Goal: Task Accomplishment & Management: Use online tool/utility

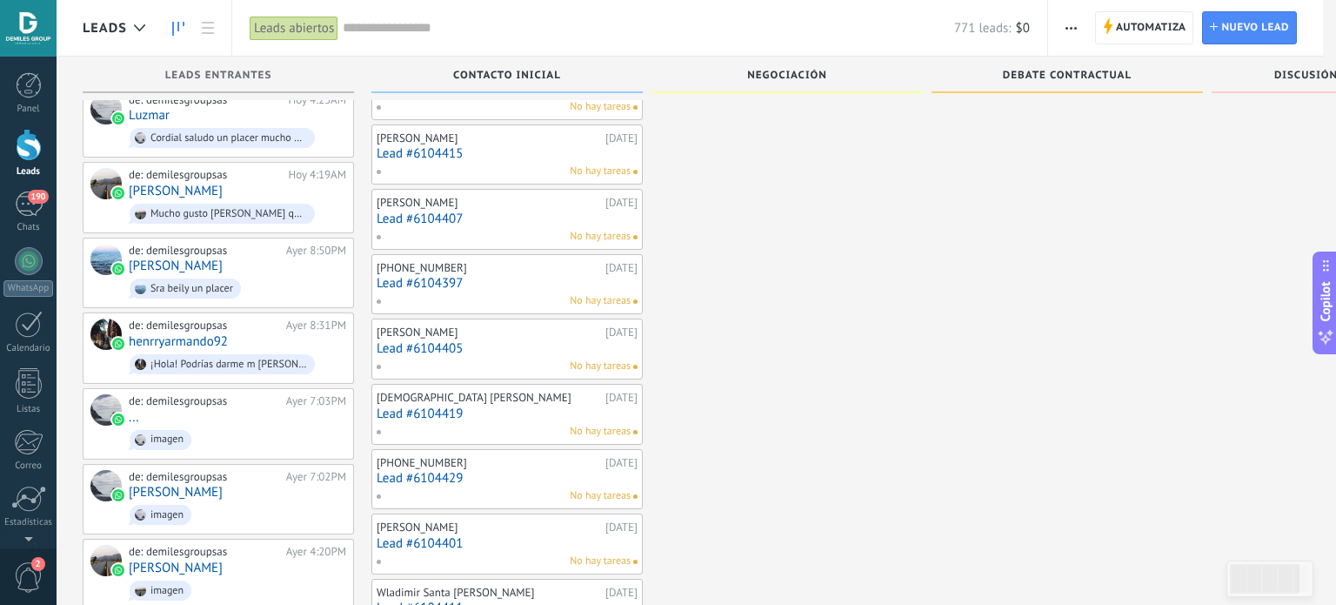
drag, startPoint x: 936, startPoint y: 312, endPoint x: 1196, endPoint y: 312, distance: 260.1
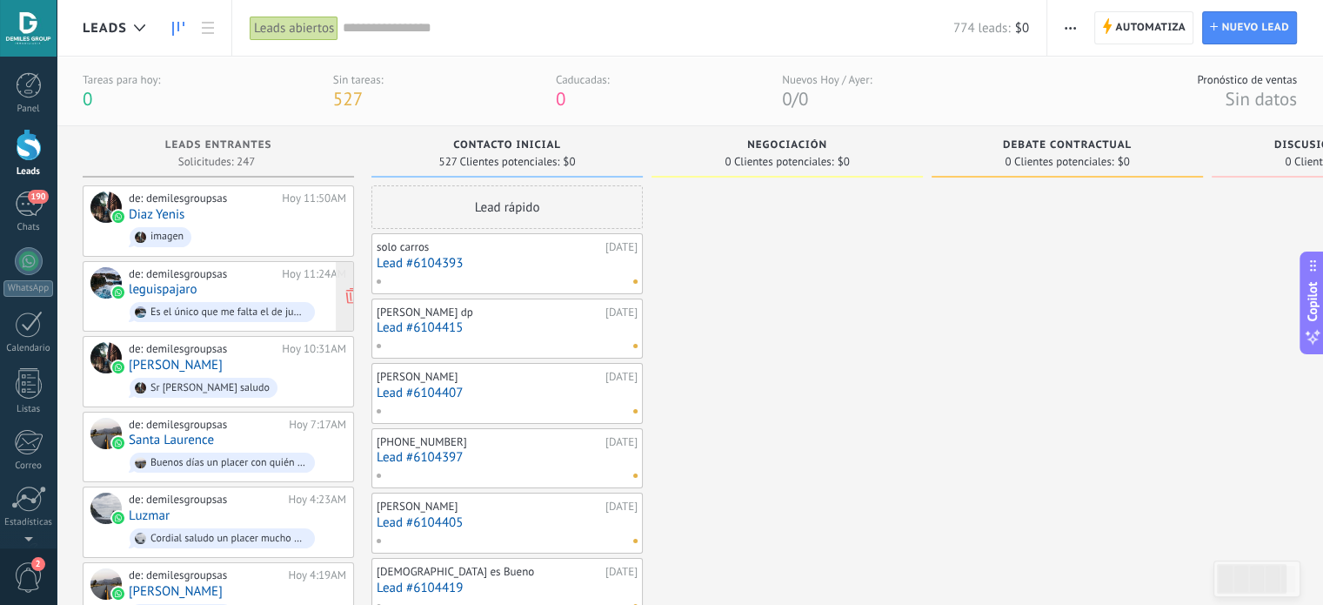
click at [202, 287] on div "de: demilesgroupsas Hoy 11:24AM [GEOGRAPHIC_DATA] Es el único que me falta el d…" at bounding box center [237, 296] width 217 height 59
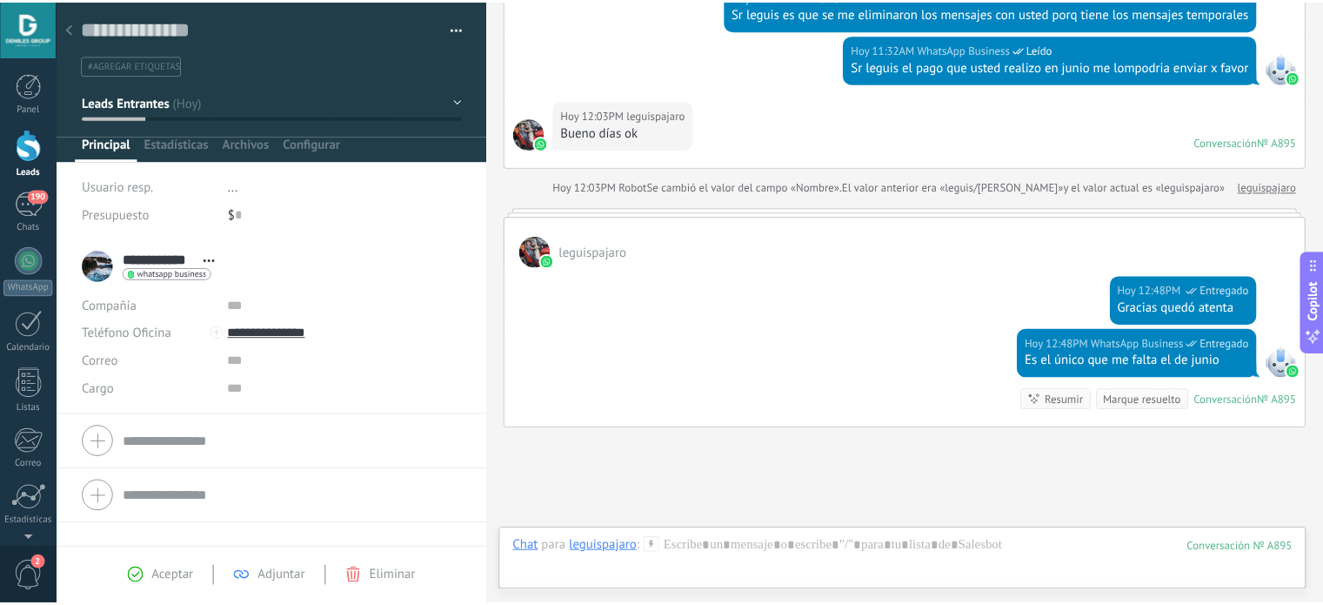
scroll to position [520, 0]
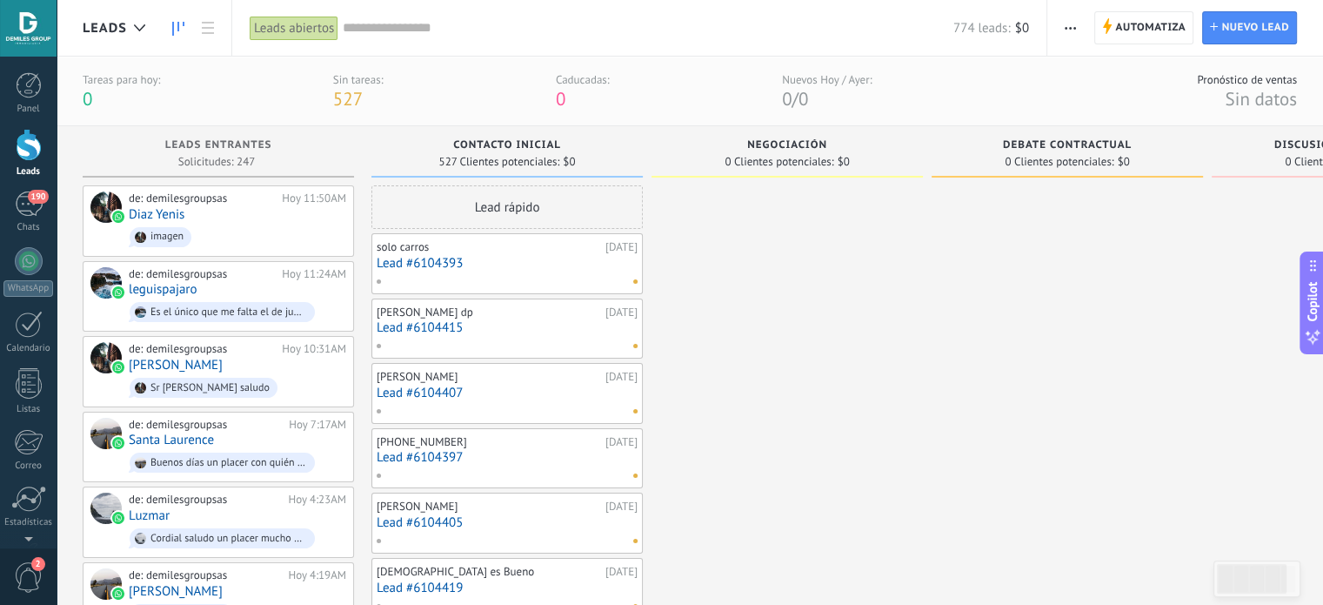
click at [375, 270] on div "solo carros 03/09/2025 Lead #6104393" at bounding box center [506, 263] width 271 height 61
click at [254, 303] on div "Es el único que me falta el de junio" at bounding box center [222, 312] width 185 height 20
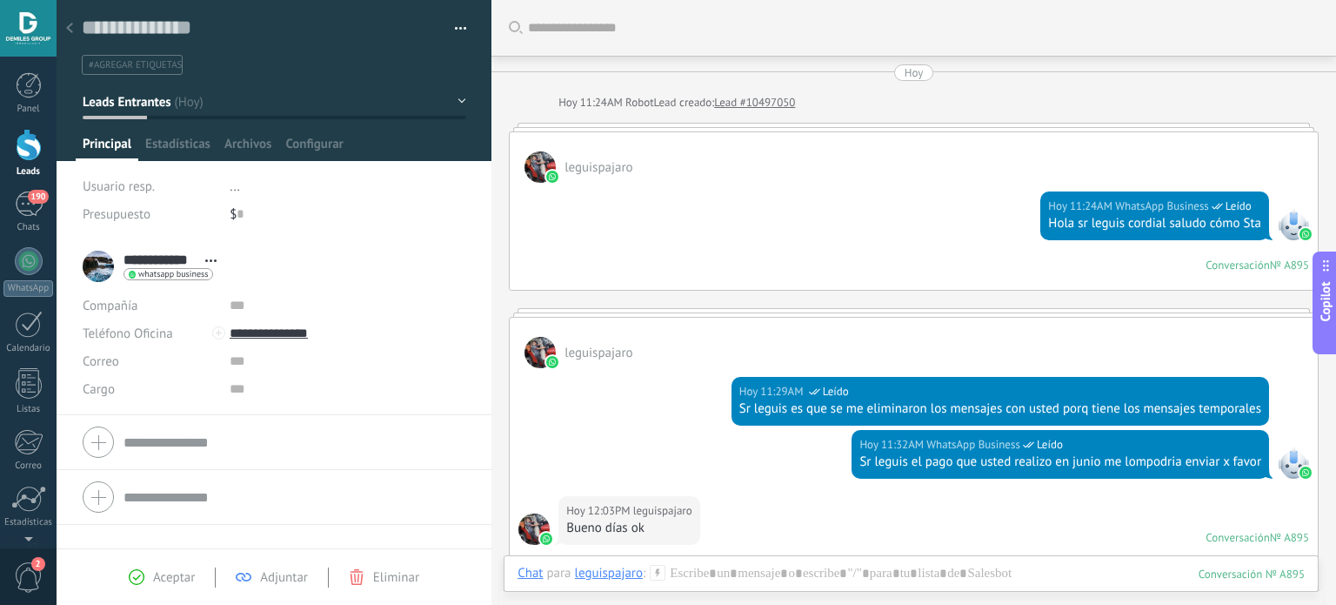
click at [61, 25] on div at bounding box center [69, 29] width 24 height 34
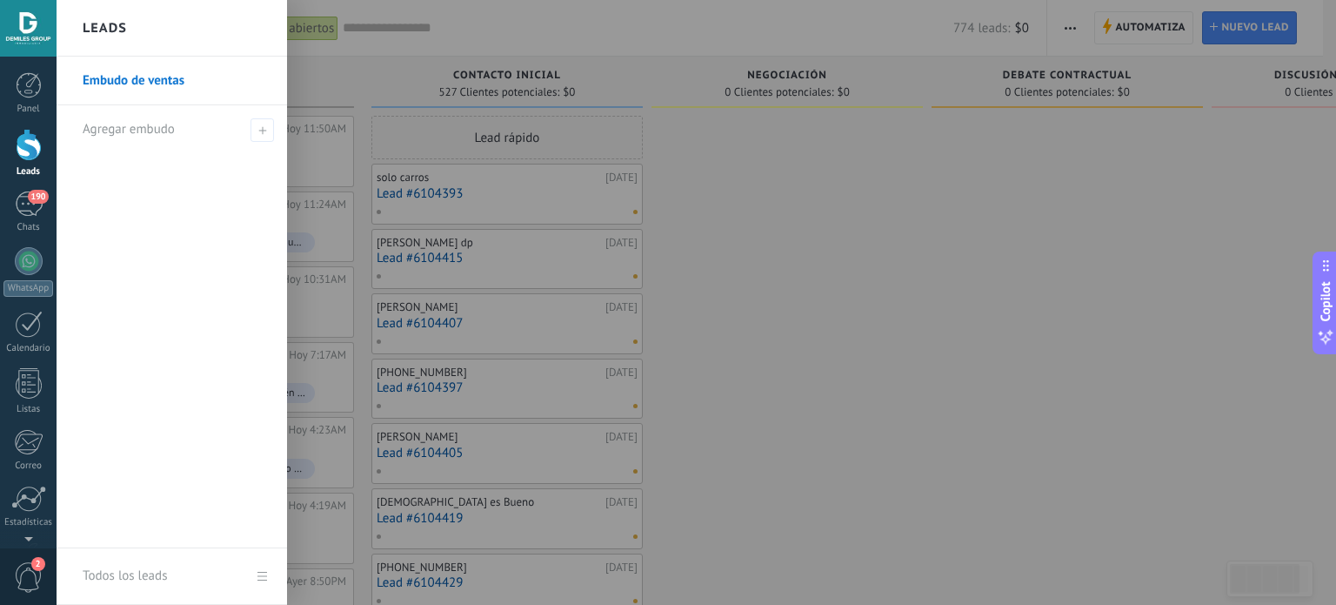
click at [847, 344] on div at bounding box center [725, 302] width 1336 height 605
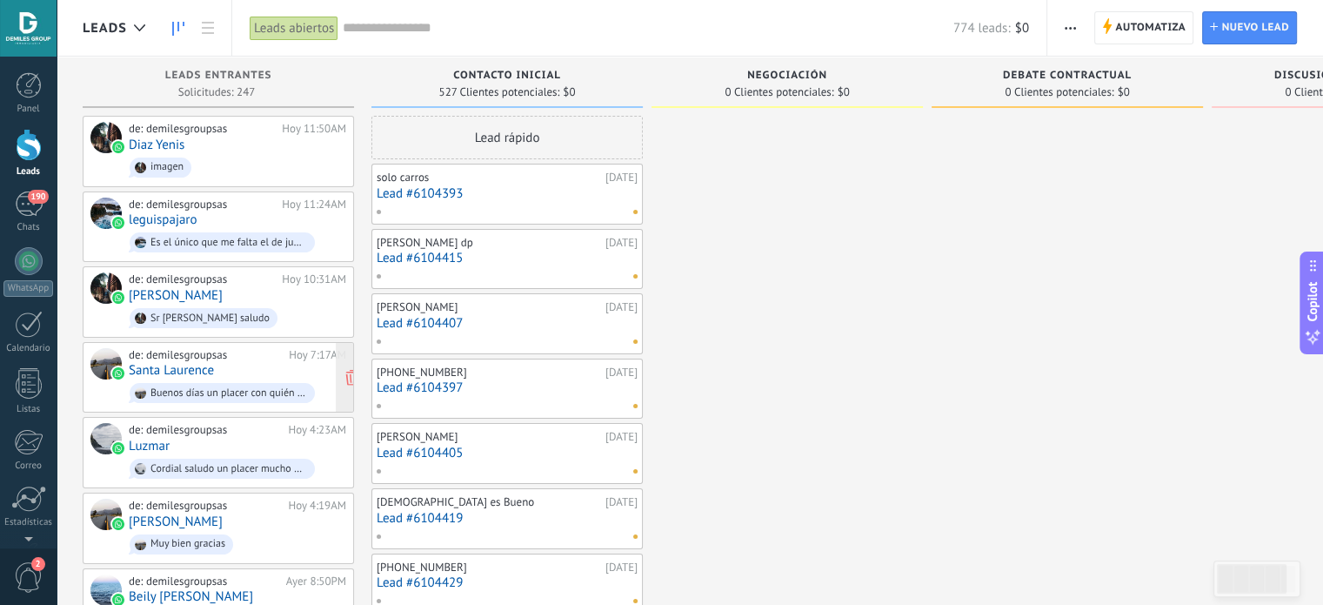
click at [230, 387] on div "Buenos días un placer con quién tengo el gusto de hablar" at bounding box center [228, 393] width 157 height 12
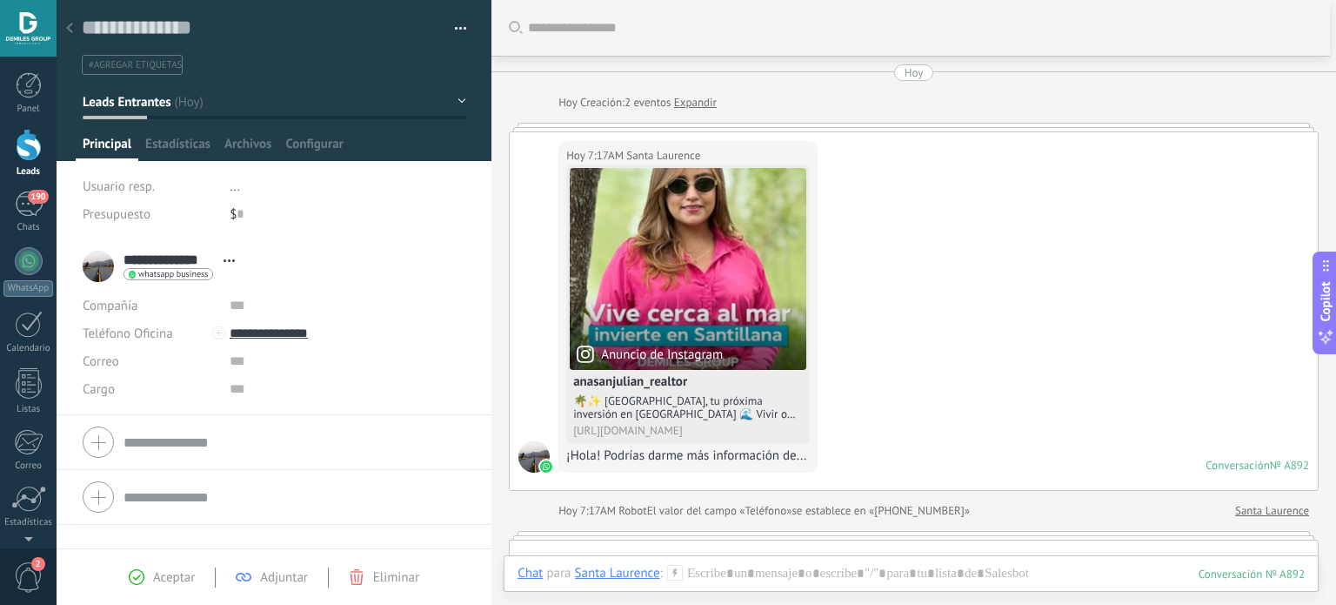
click at [68, 22] on div at bounding box center [69, 29] width 24 height 34
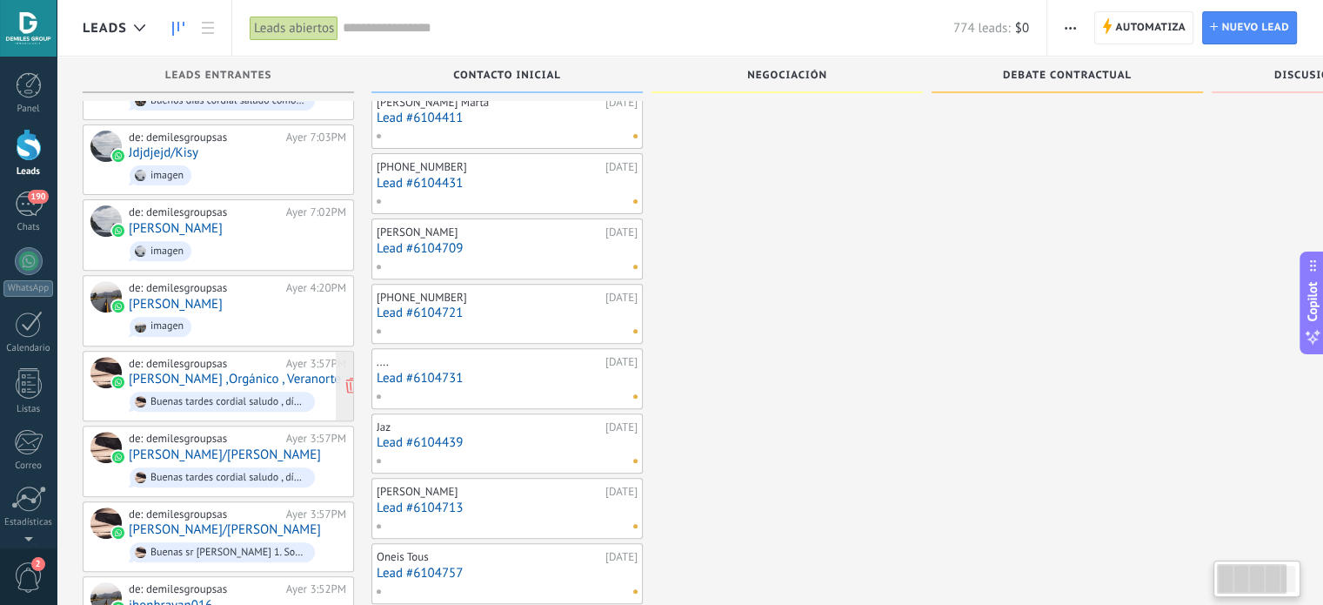
scroll to position [525, 0]
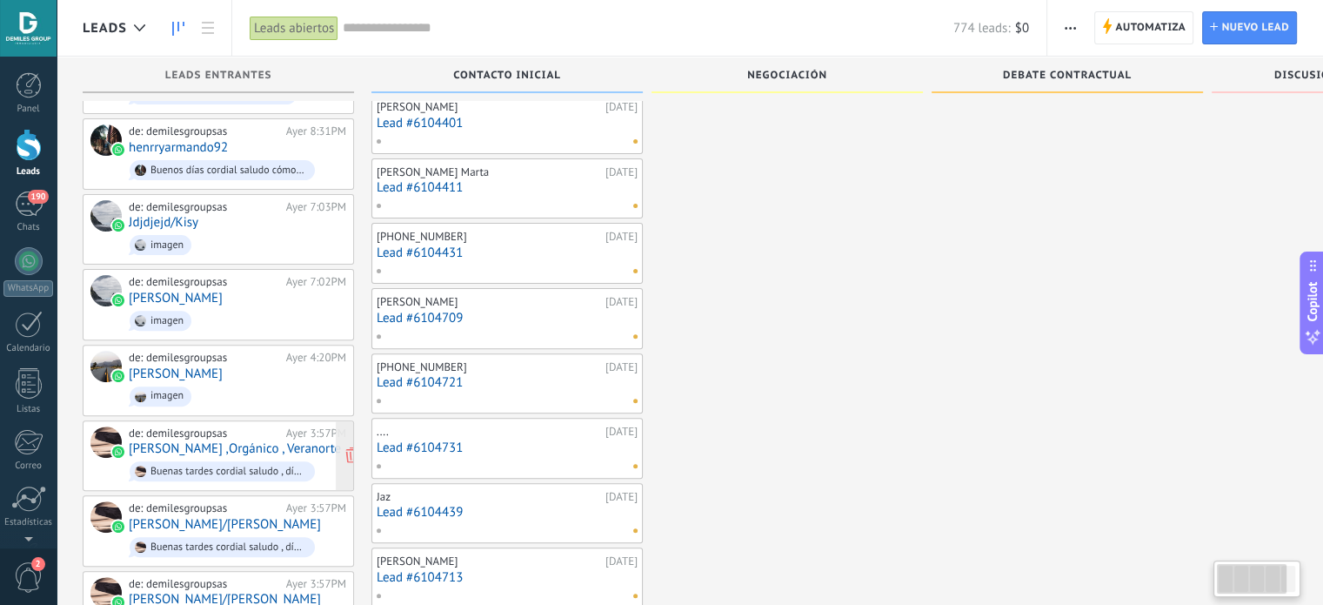
click at [202, 441] on link "[PERSON_NAME] ,Orgánico , Veranorte" at bounding box center [235, 448] width 212 height 15
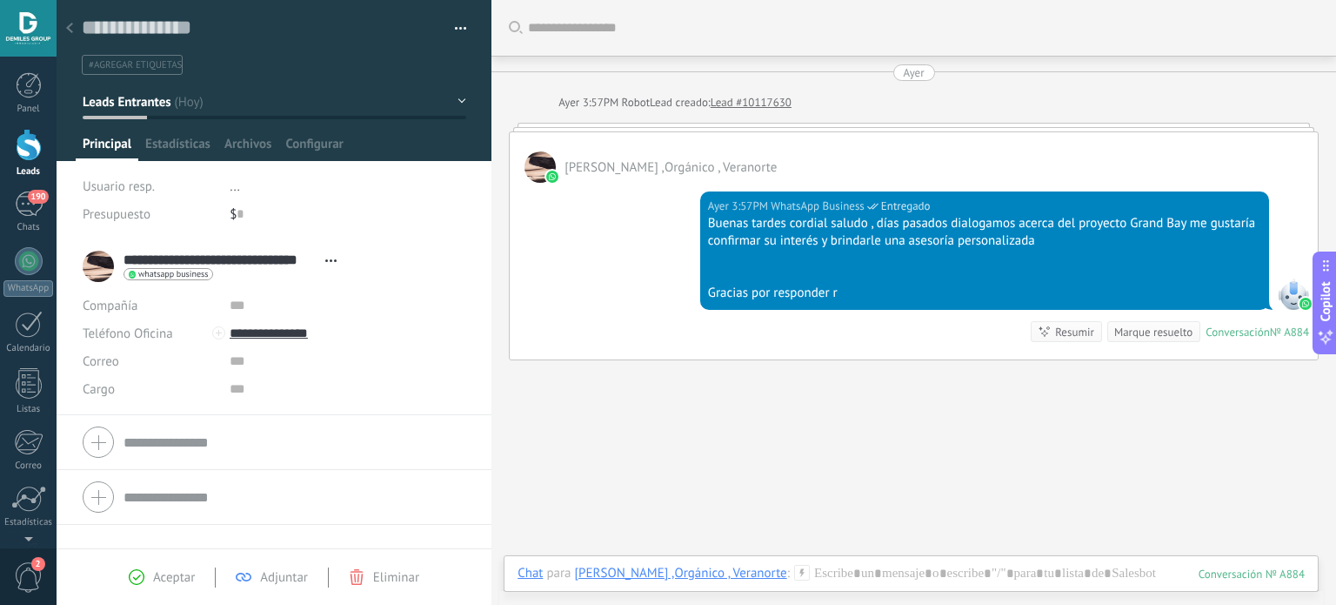
click at [68, 23] on div at bounding box center [69, 29] width 24 height 34
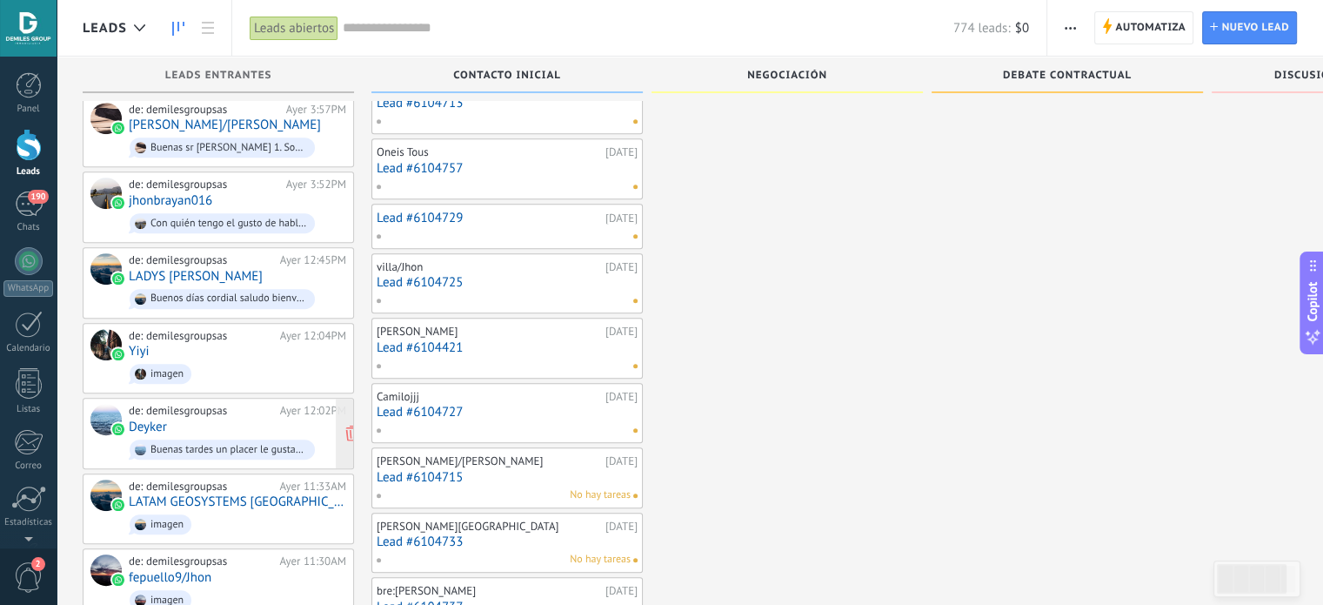
scroll to position [1220, 0]
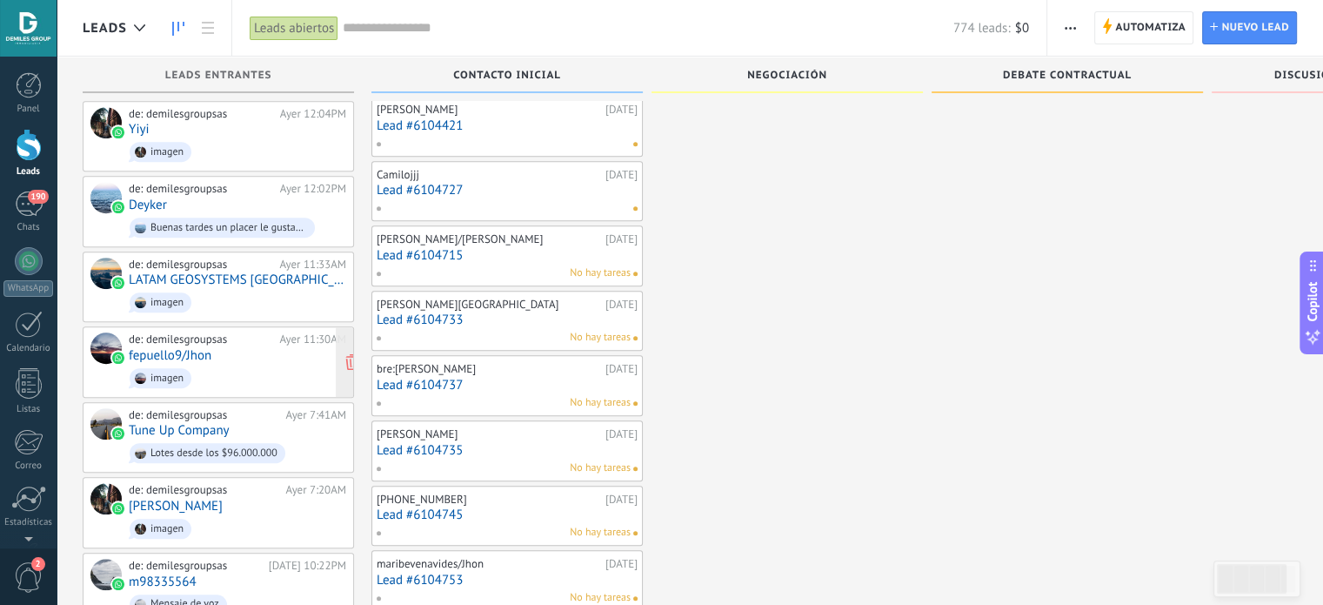
click at [198, 364] on span "imagen" at bounding box center [237, 377] width 217 height 27
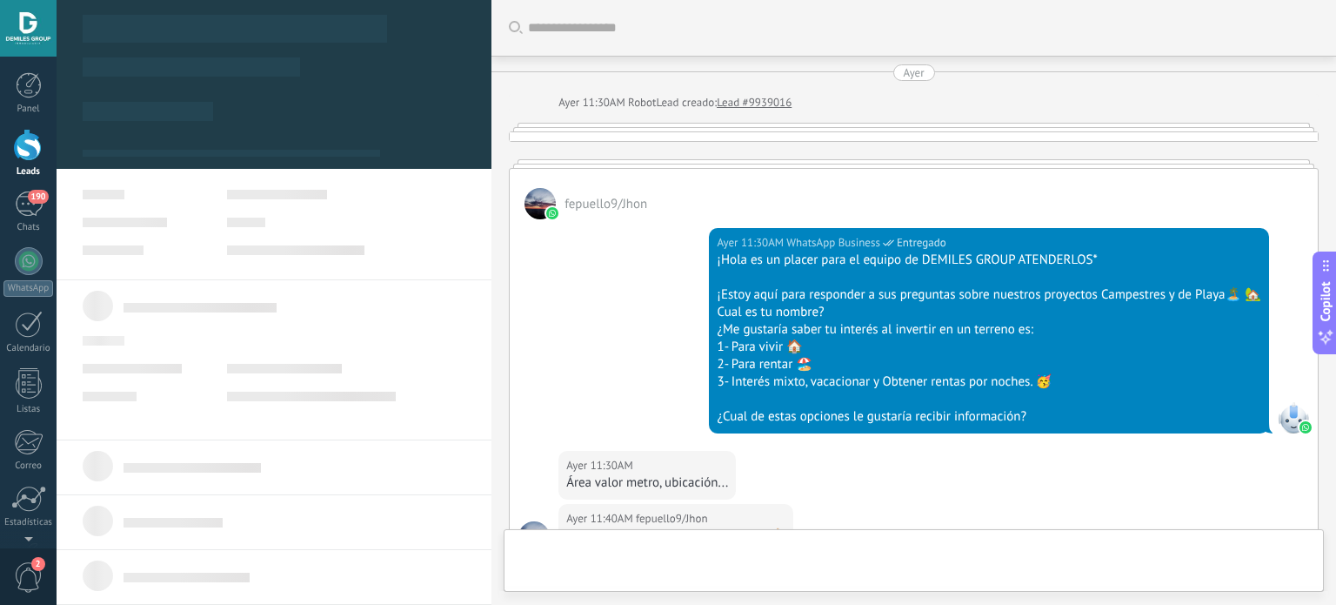
type textarea "**********"
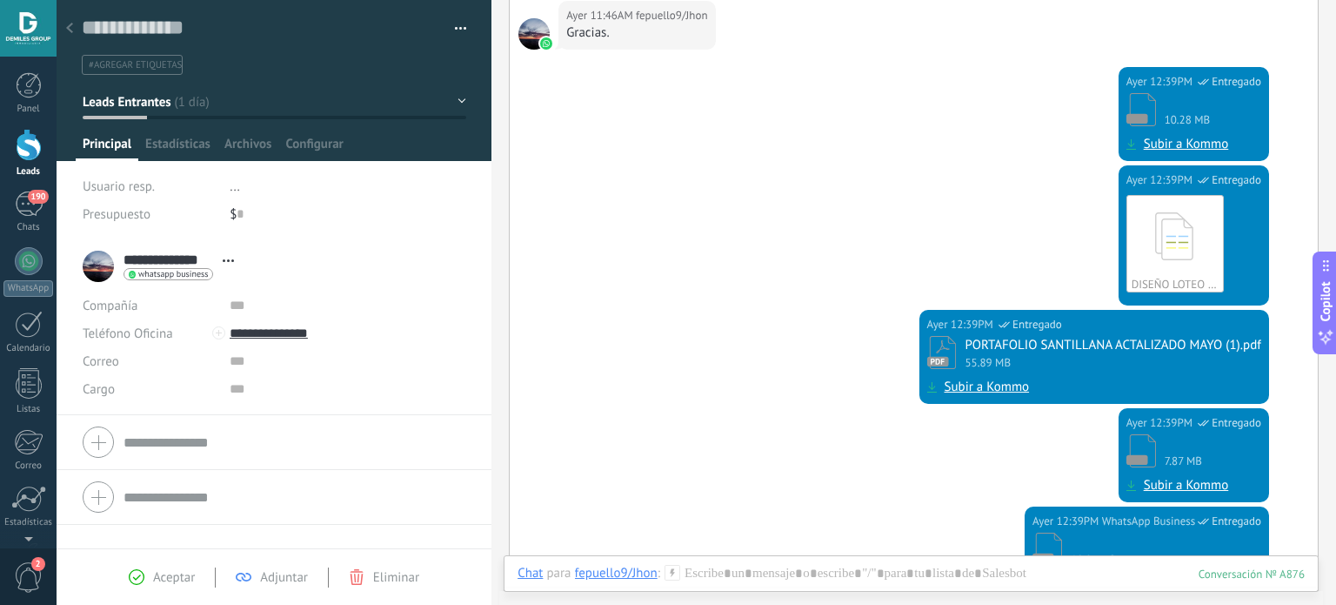
scroll to position [1157, 0]
click at [989, 387] on link "Subir a Kommo" at bounding box center [987, 387] width 85 height 17
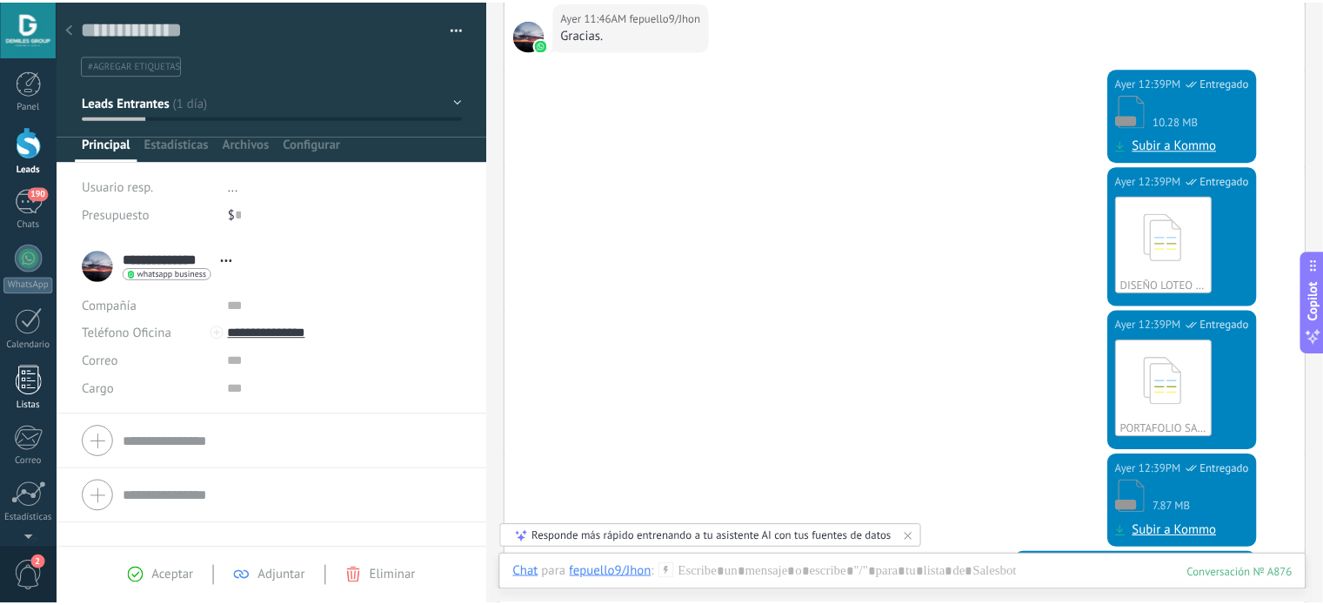
scroll to position [0, 0]
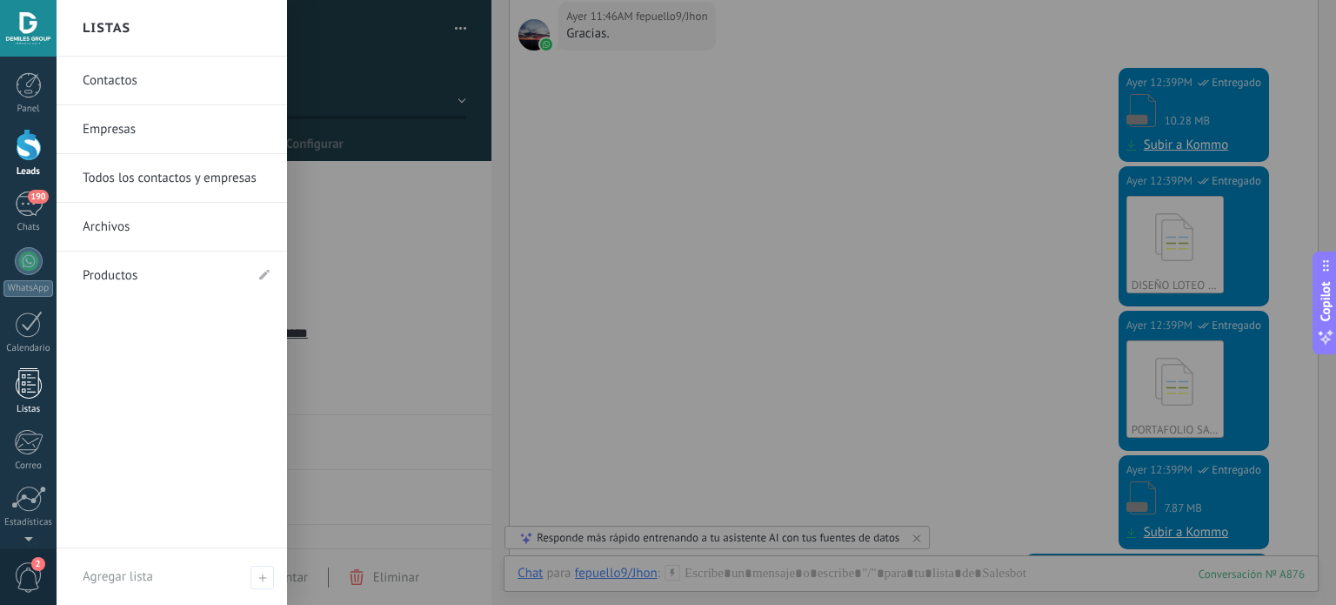
click at [16, 391] on div at bounding box center [29, 383] width 26 height 30
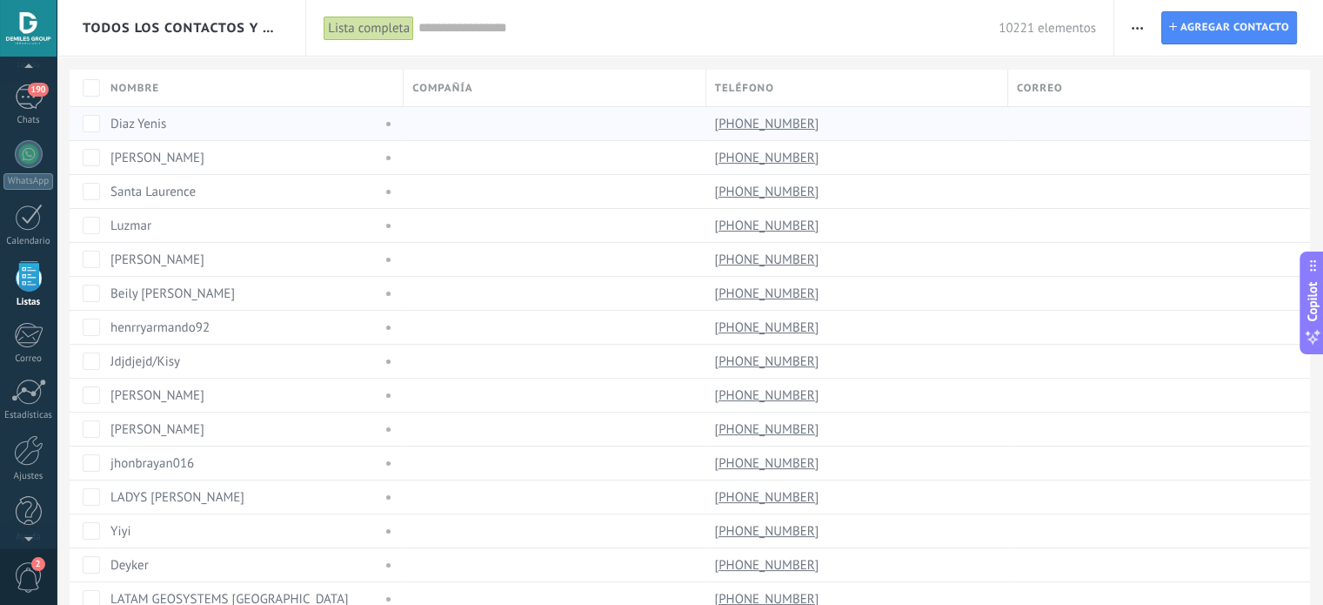
click at [170, 126] on div "Diaz Yenis" at bounding box center [241, 124] width 263 height 16
click at [224, 153] on div "Fernando Ruiz Matiz" at bounding box center [241, 158] width 263 height 16
click at [30, 161] on div at bounding box center [29, 154] width 28 height 28
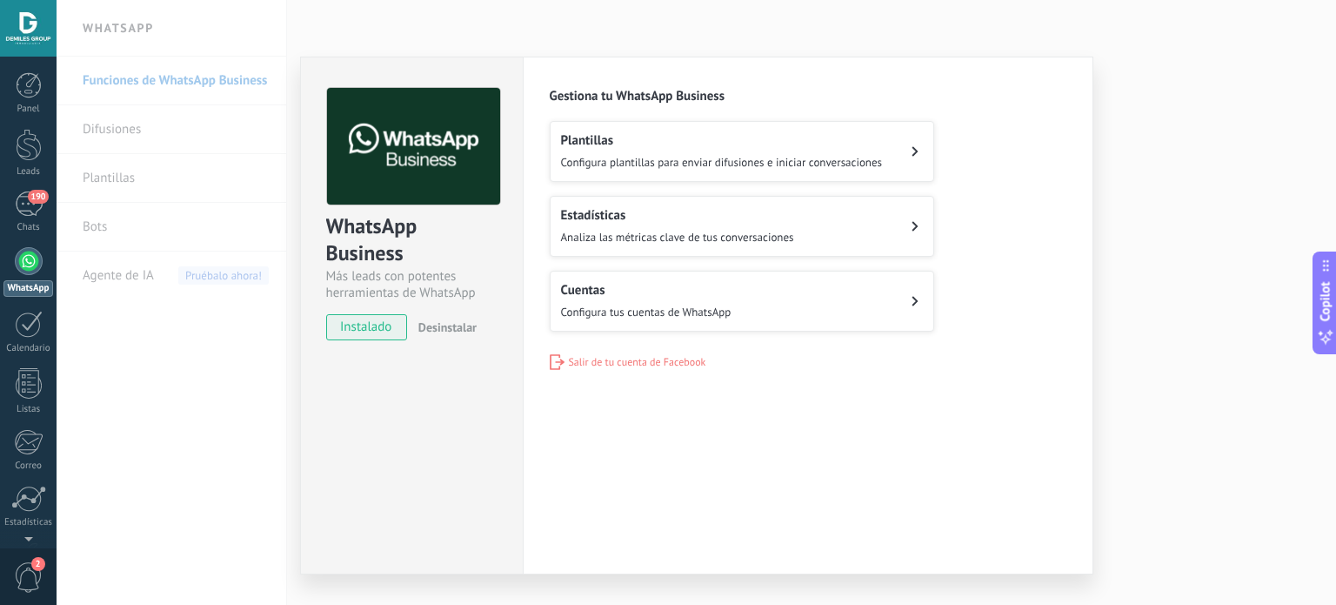
click at [879, 297] on button "Cuentas Configura tus cuentas de WhatsApp" at bounding box center [742, 301] width 384 height 61
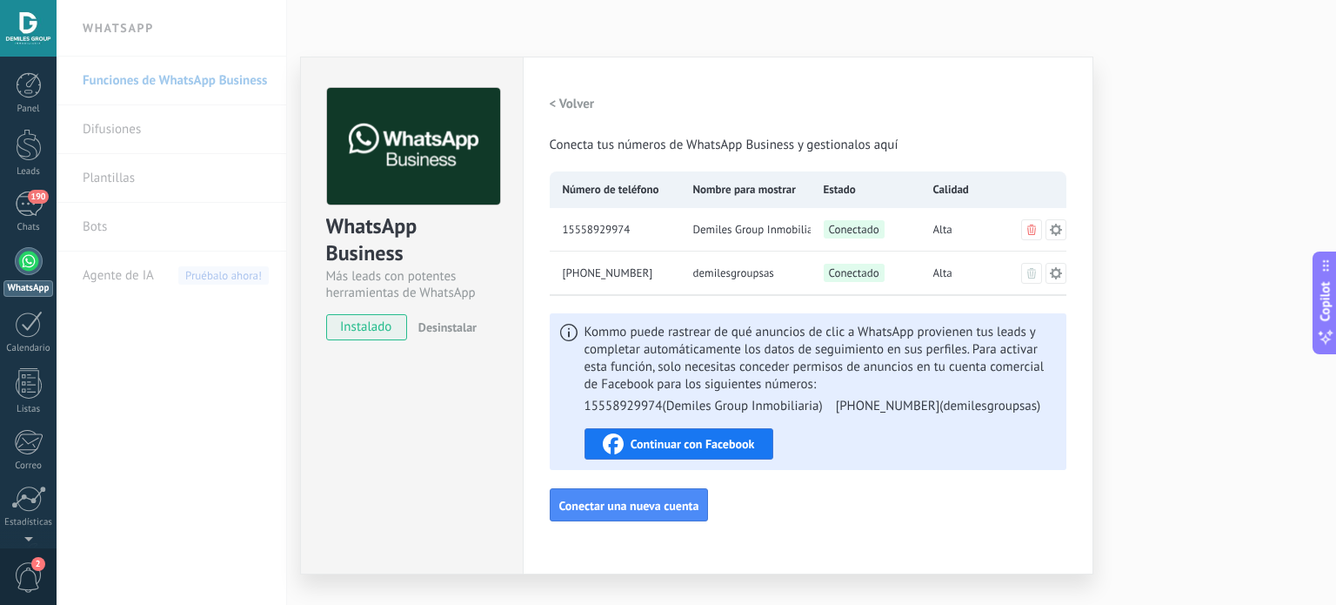
drag, startPoint x: 30, startPoint y: 0, endPoint x: 90, endPoint y: 84, distance: 102.8
click at [90, 83] on div "WhatsApp Business Más leads con potentes herramientas de WhatsApp instalado Des…" at bounding box center [697, 302] width 1280 height 605
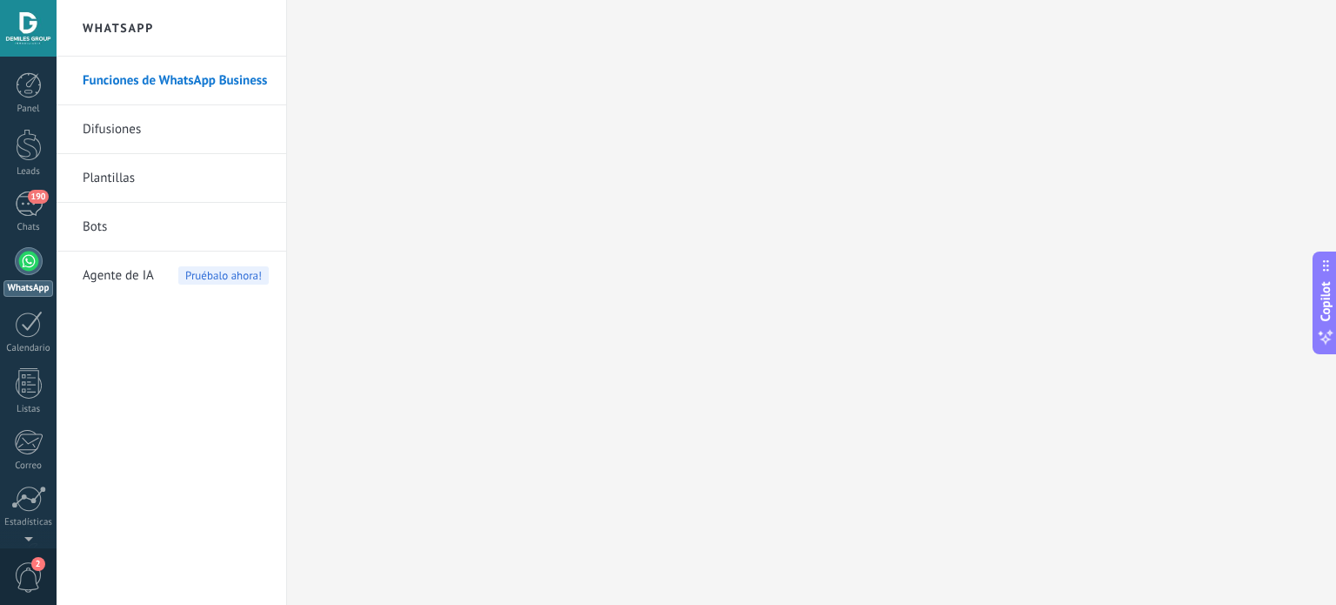
click at [30, 51] on div at bounding box center [28, 28] width 57 height 57
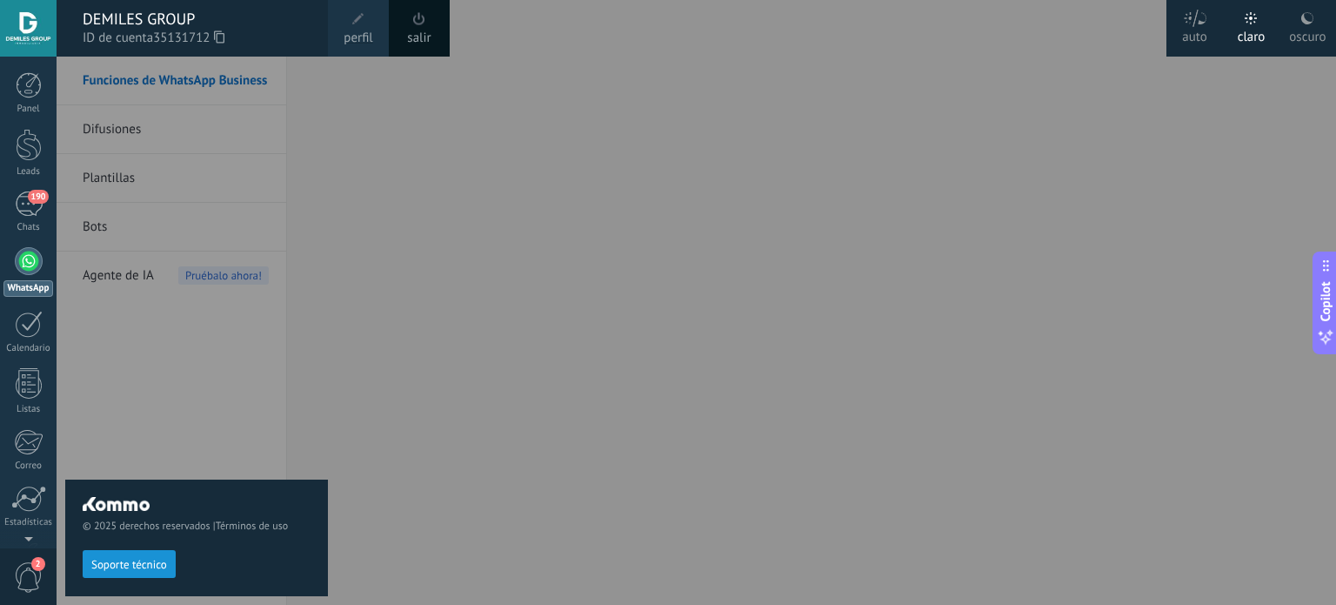
click at [841, 48] on div at bounding box center [725, 302] width 1336 height 605
